Goal: Information Seeking & Learning: Learn about a topic

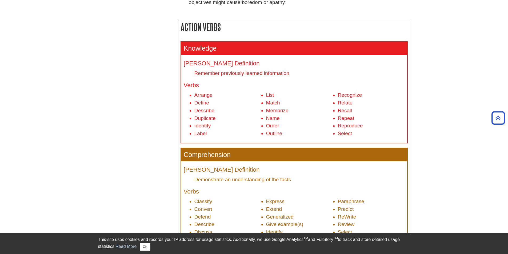
scroll to position [172, 0]
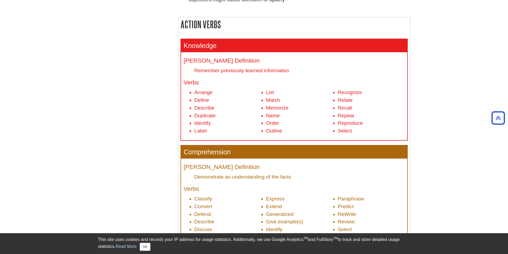
drag, startPoint x: 501, startPoint y: 82, endPoint x: 503, endPoint y: 87, distance: 5.2
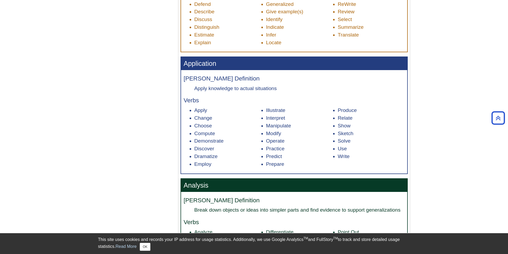
scroll to position [388, 0]
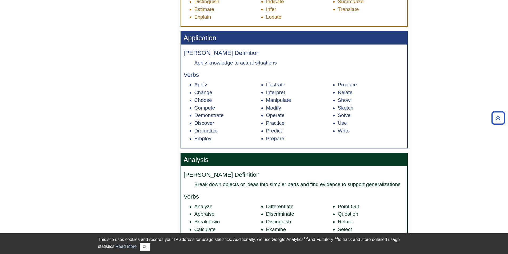
scroll to position [407, 0]
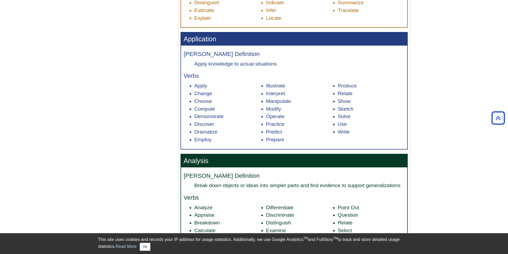
drag, startPoint x: 338, startPoint y: 107, endPoint x: 363, endPoint y: 110, distance: 25.1
click at [355, 113] on ul "Apply Change Choose Compute Demonstrate Discover Dramatize Employ Illustrate In…" at bounding box center [294, 112] width 221 height 61
click at [370, 126] on li "Use" at bounding box center [371, 124] width 67 height 8
click at [101, 23] on div "Menu Bloom's Taxonomy Bloom's Action Verbs About Action Verbs Verbs and Phrases…" at bounding box center [254, 112] width 320 height 919
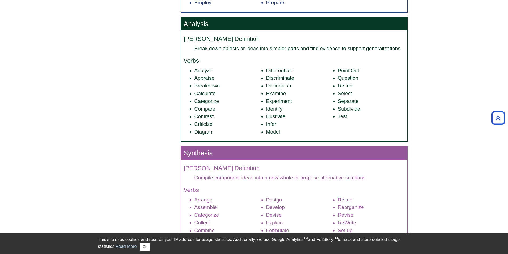
scroll to position [545, 0]
